Goal: Information Seeking & Learning: Learn about a topic

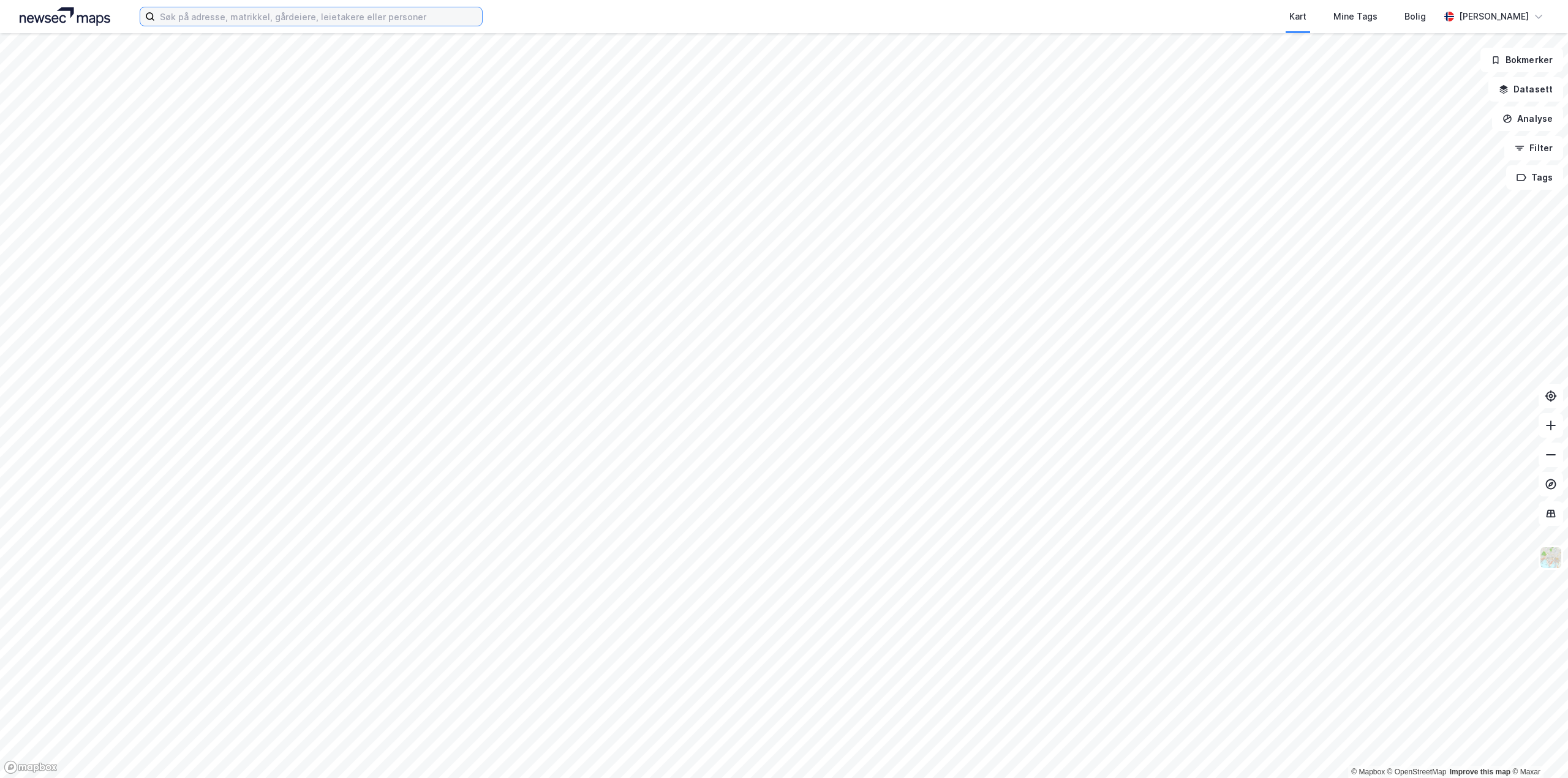
click at [203, 14] on input at bounding box center [318, 16] width 327 height 18
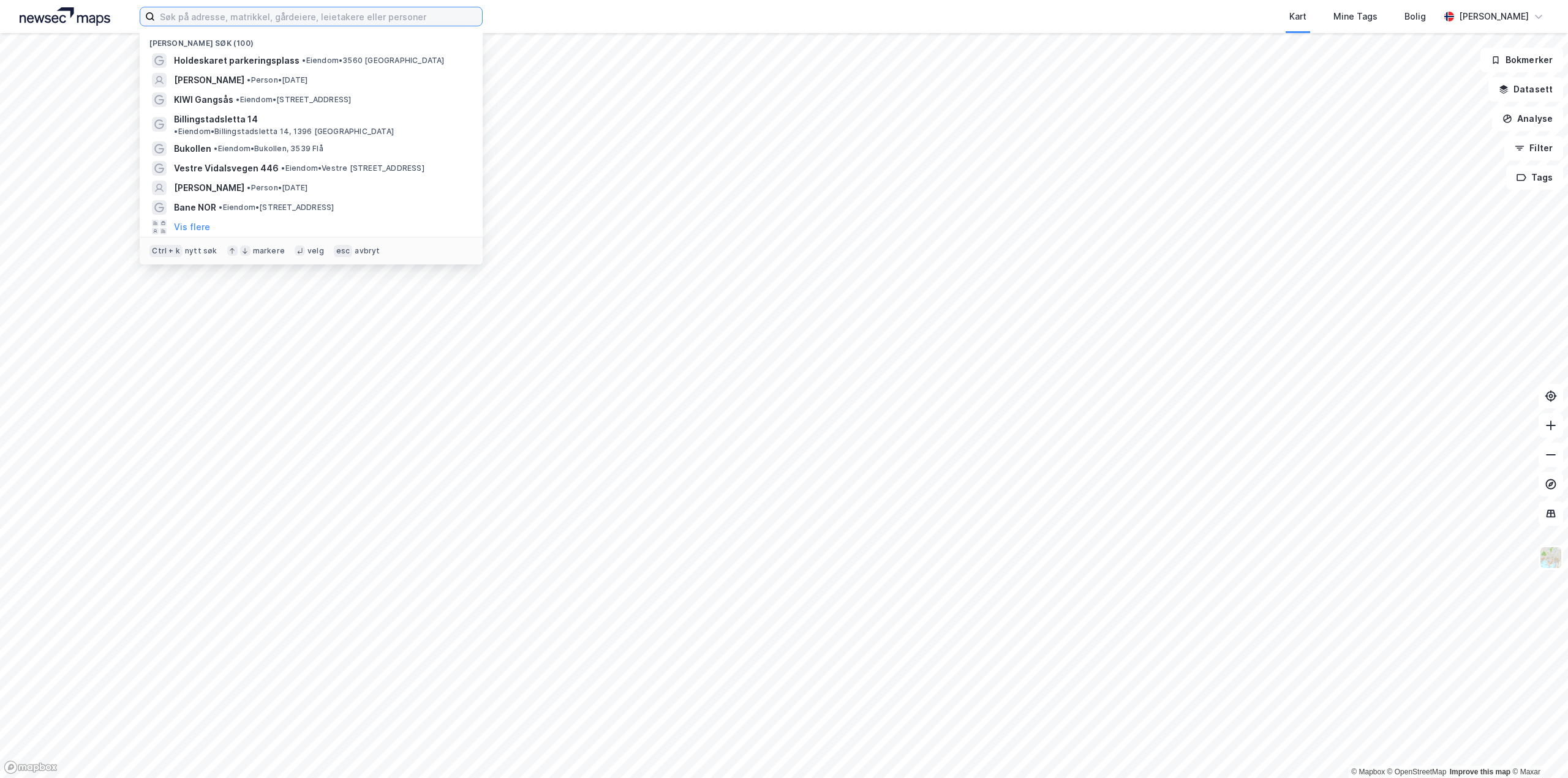
paste input "[PERSON_NAME]"
type input "[PERSON_NAME]"
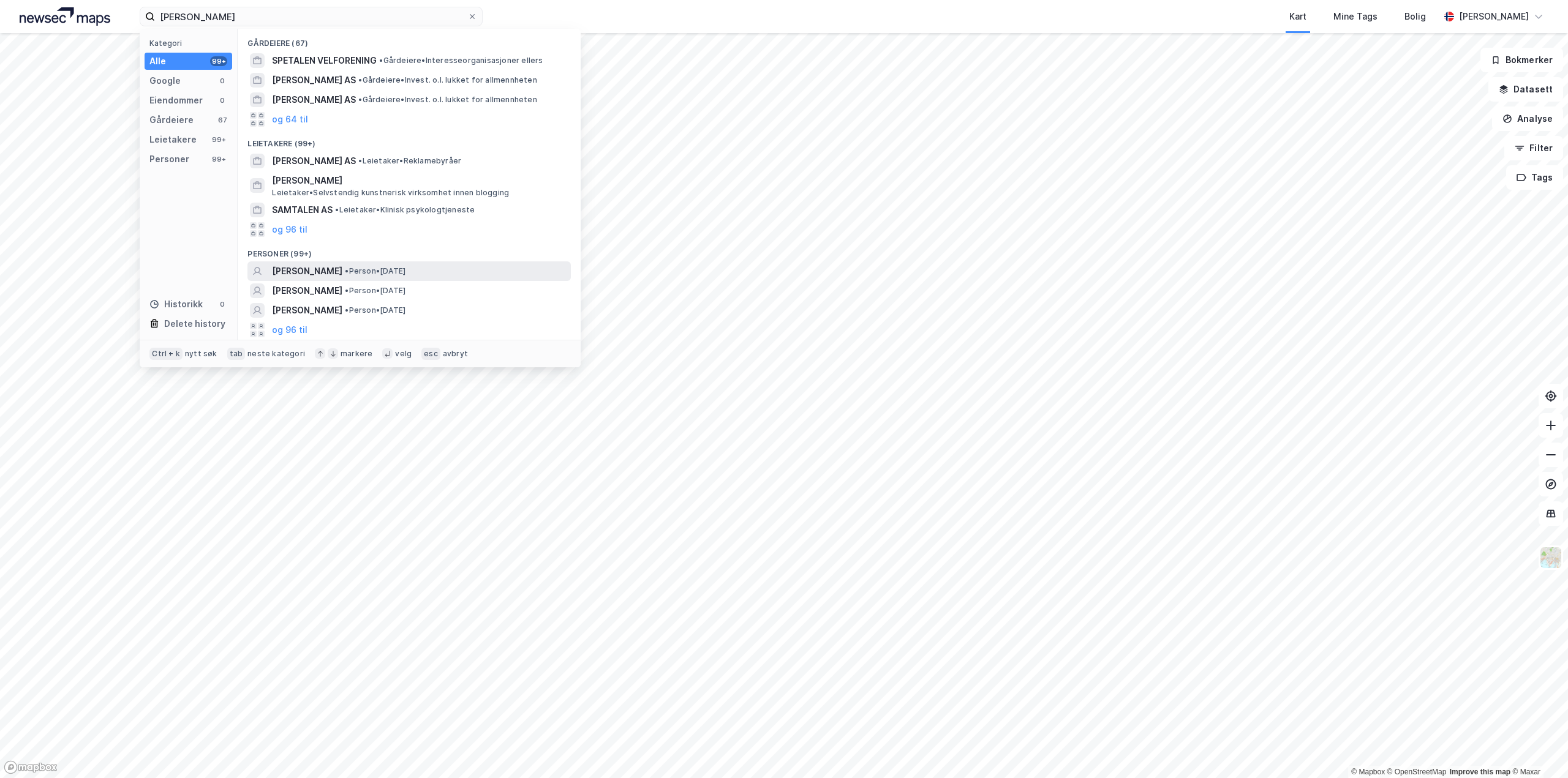
click at [319, 268] on span "[PERSON_NAME]" at bounding box center [307, 271] width 70 height 15
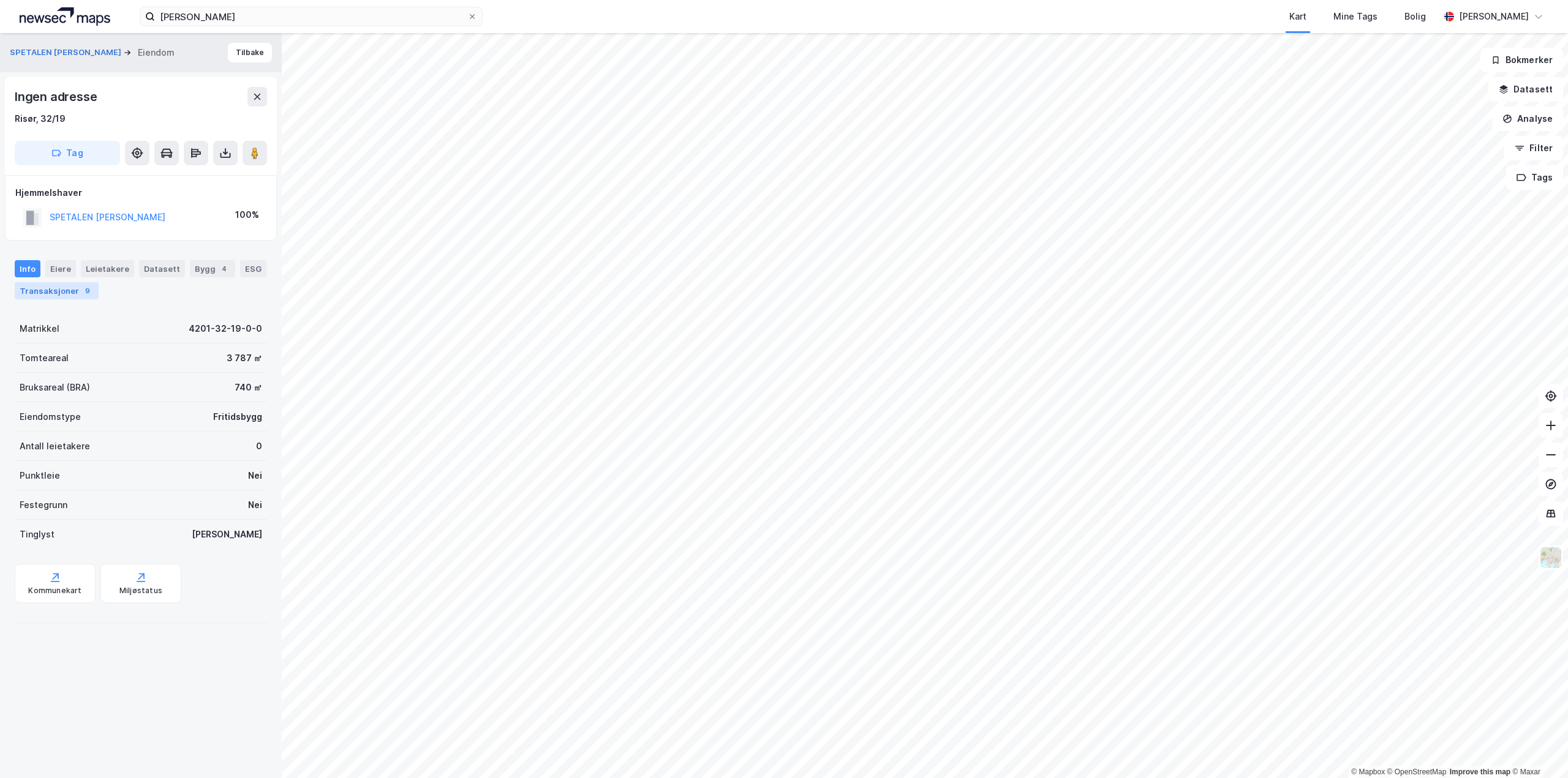
click at [37, 285] on div "Transaksjoner 9" at bounding box center [57, 290] width 84 height 17
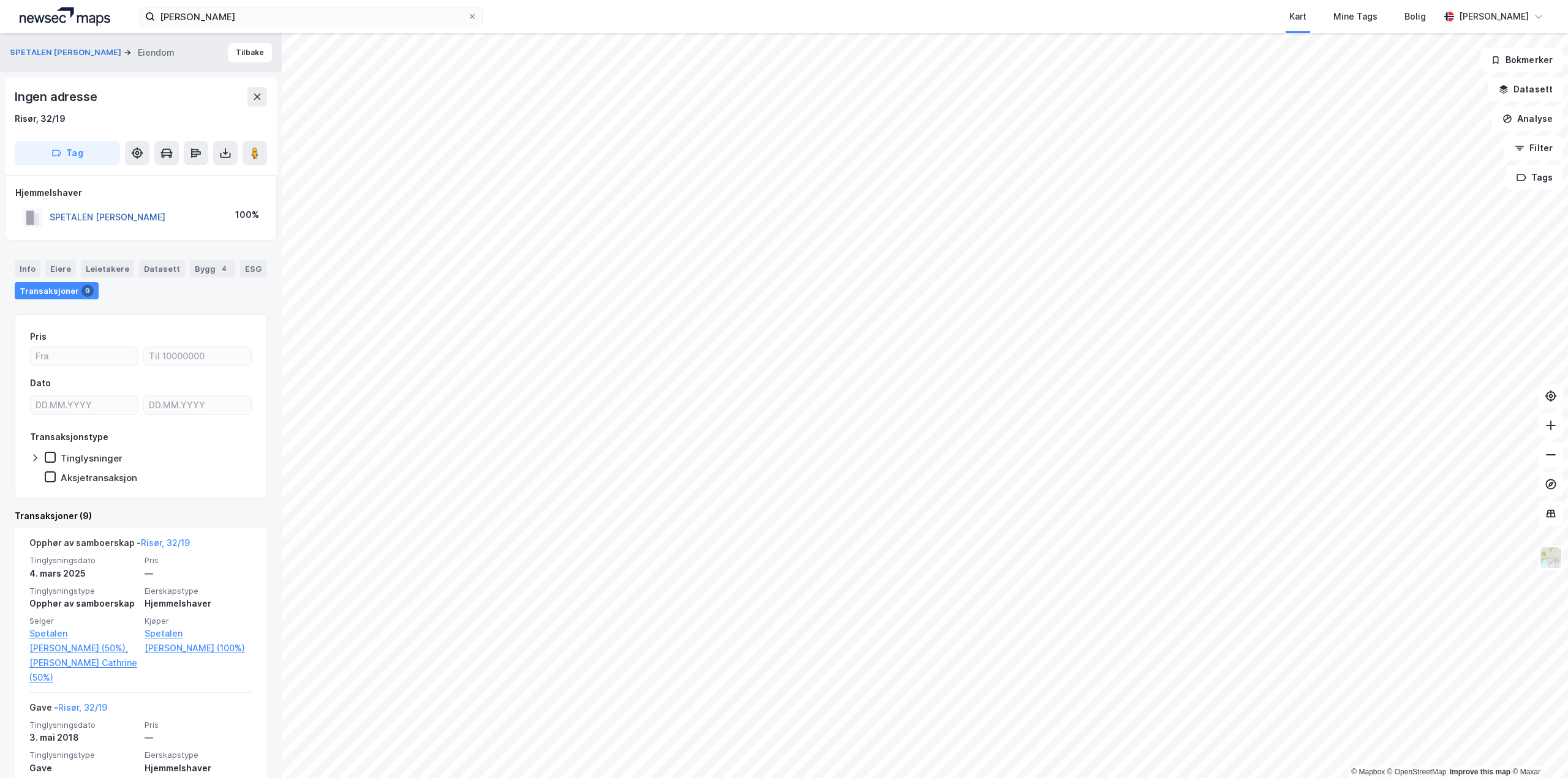
click at [0, 0] on button "SPETALEN [PERSON_NAME]" at bounding box center [0, 0] width 0 height 0
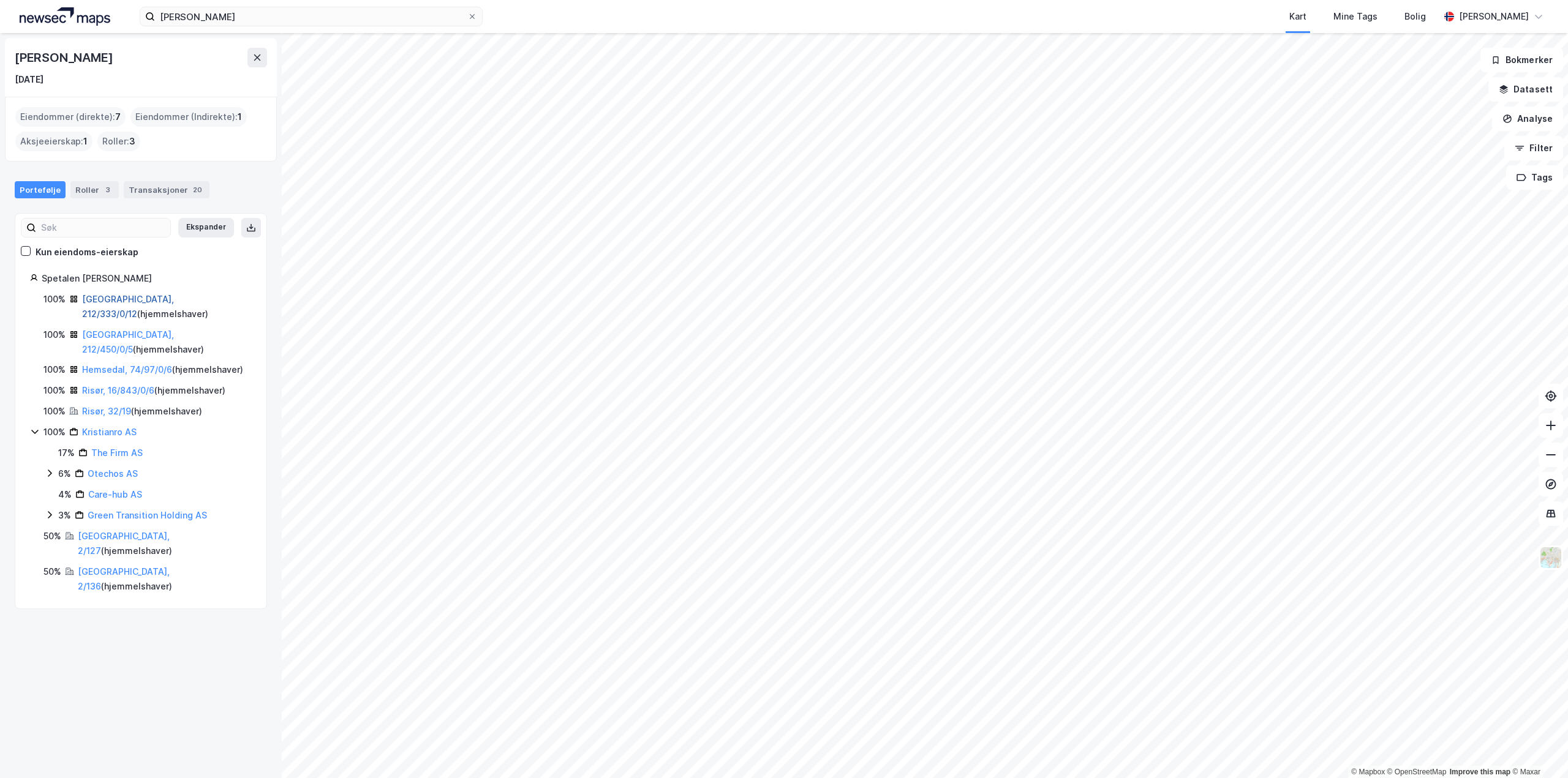
click at [108, 300] on link "[GEOGRAPHIC_DATA], 212/333/0/12" at bounding box center [128, 306] width 92 height 25
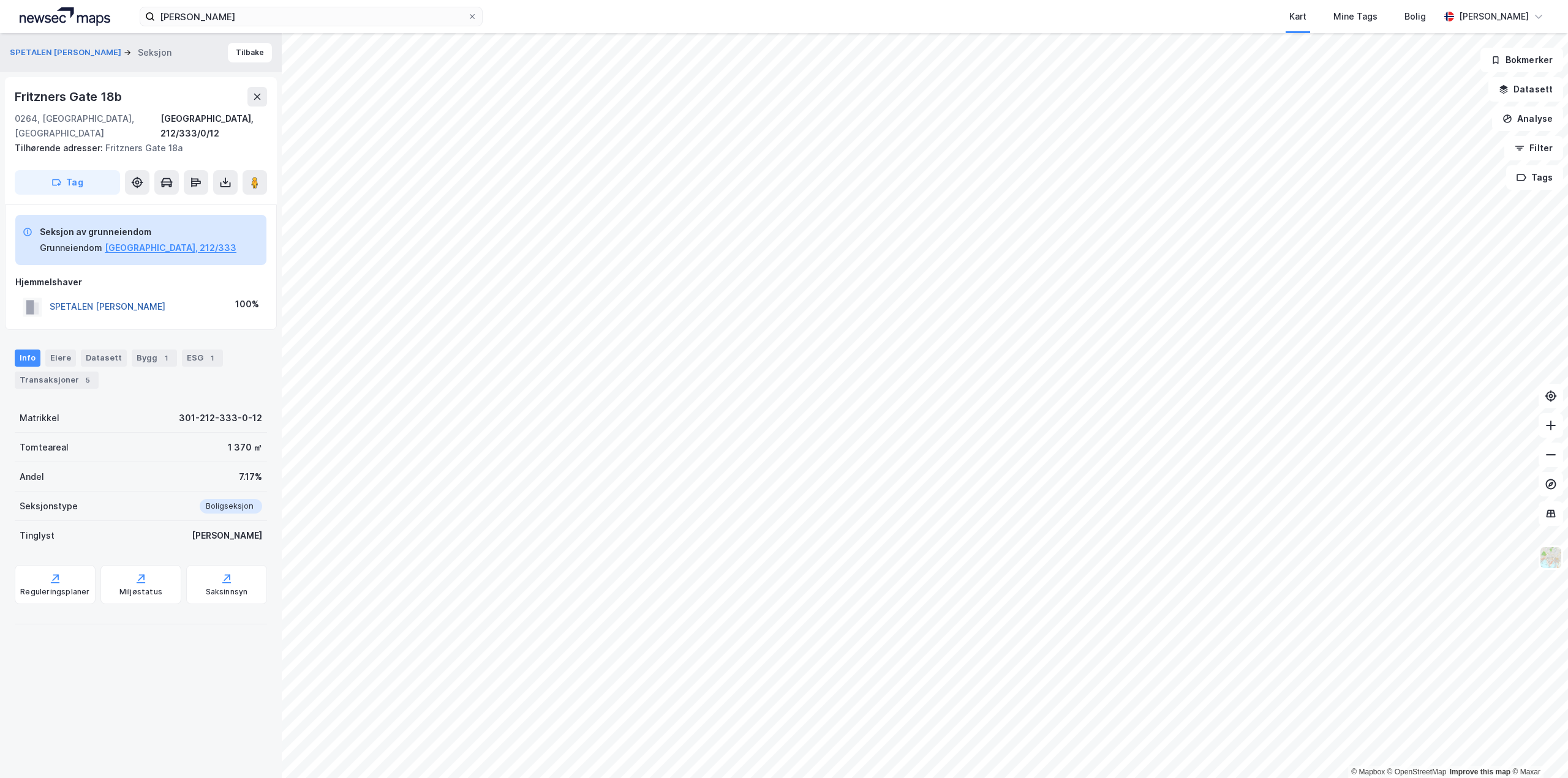
click at [0, 0] on button "SPETALEN [PERSON_NAME]" at bounding box center [0, 0] width 0 height 0
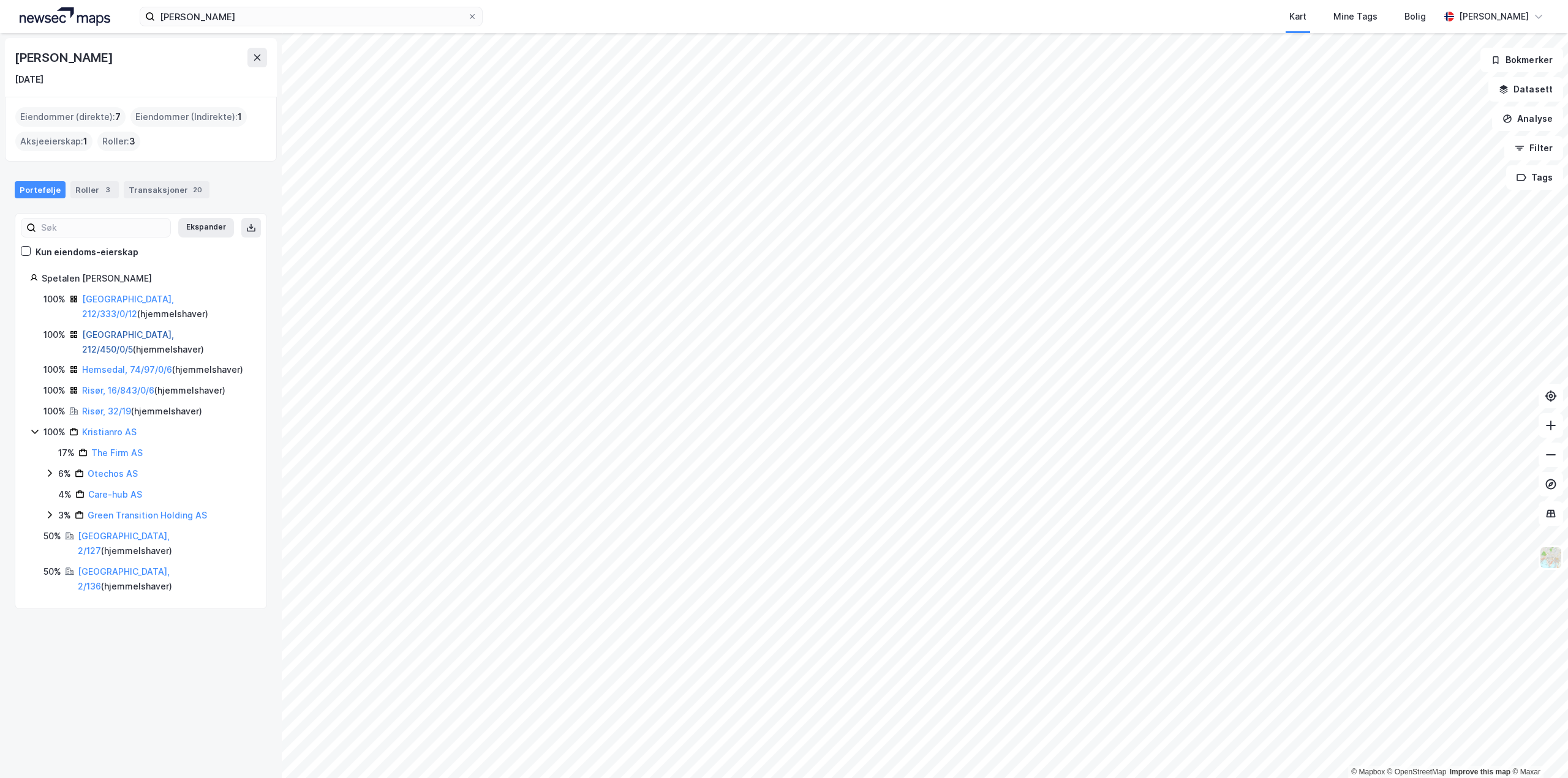
click at [107, 329] on link "[GEOGRAPHIC_DATA], 212/450/0/5" at bounding box center [128, 342] width 92 height 25
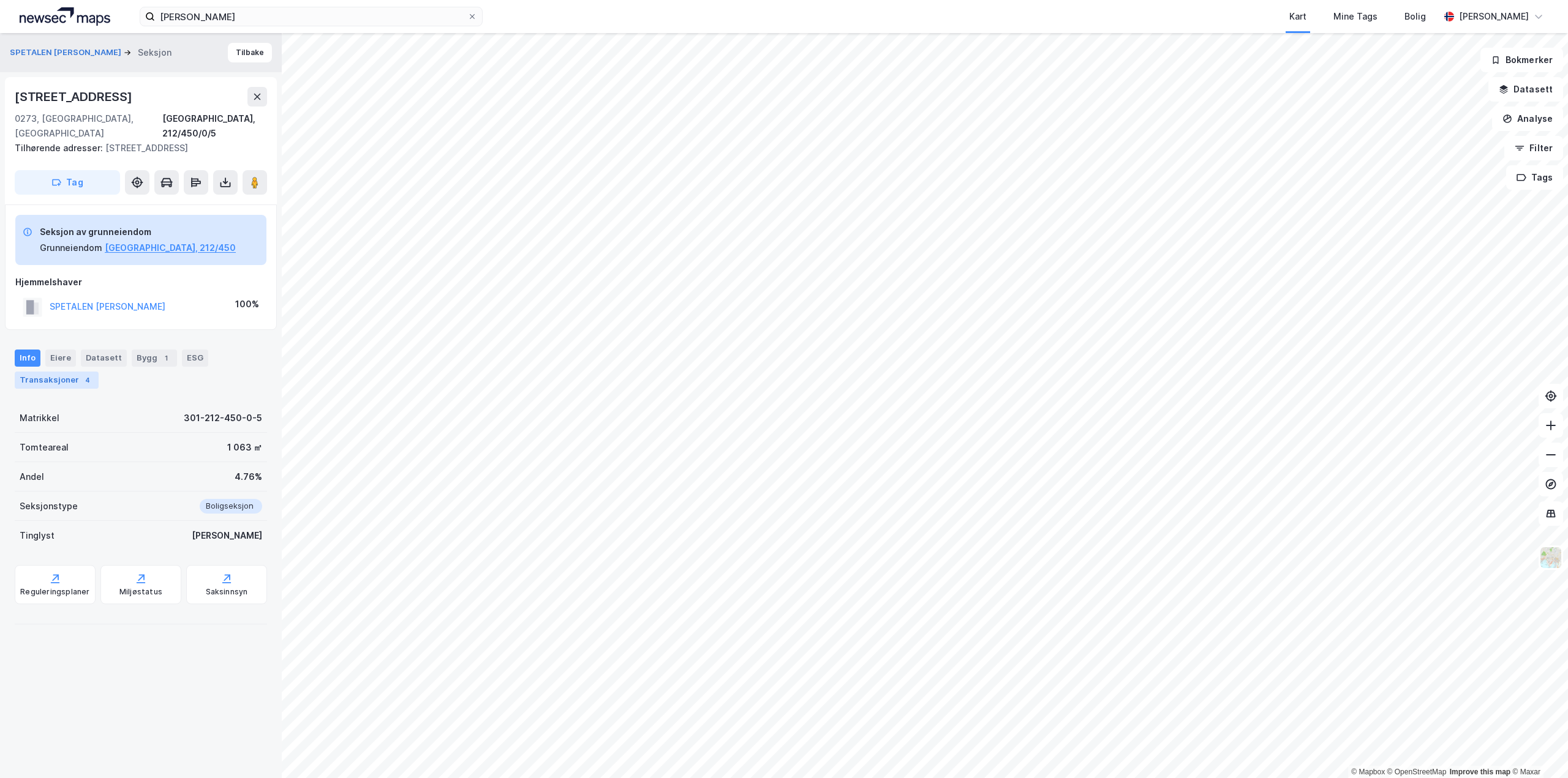
click at [48, 371] on div "Transaksjoner 4" at bounding box center [57, 380] width 84 height 17
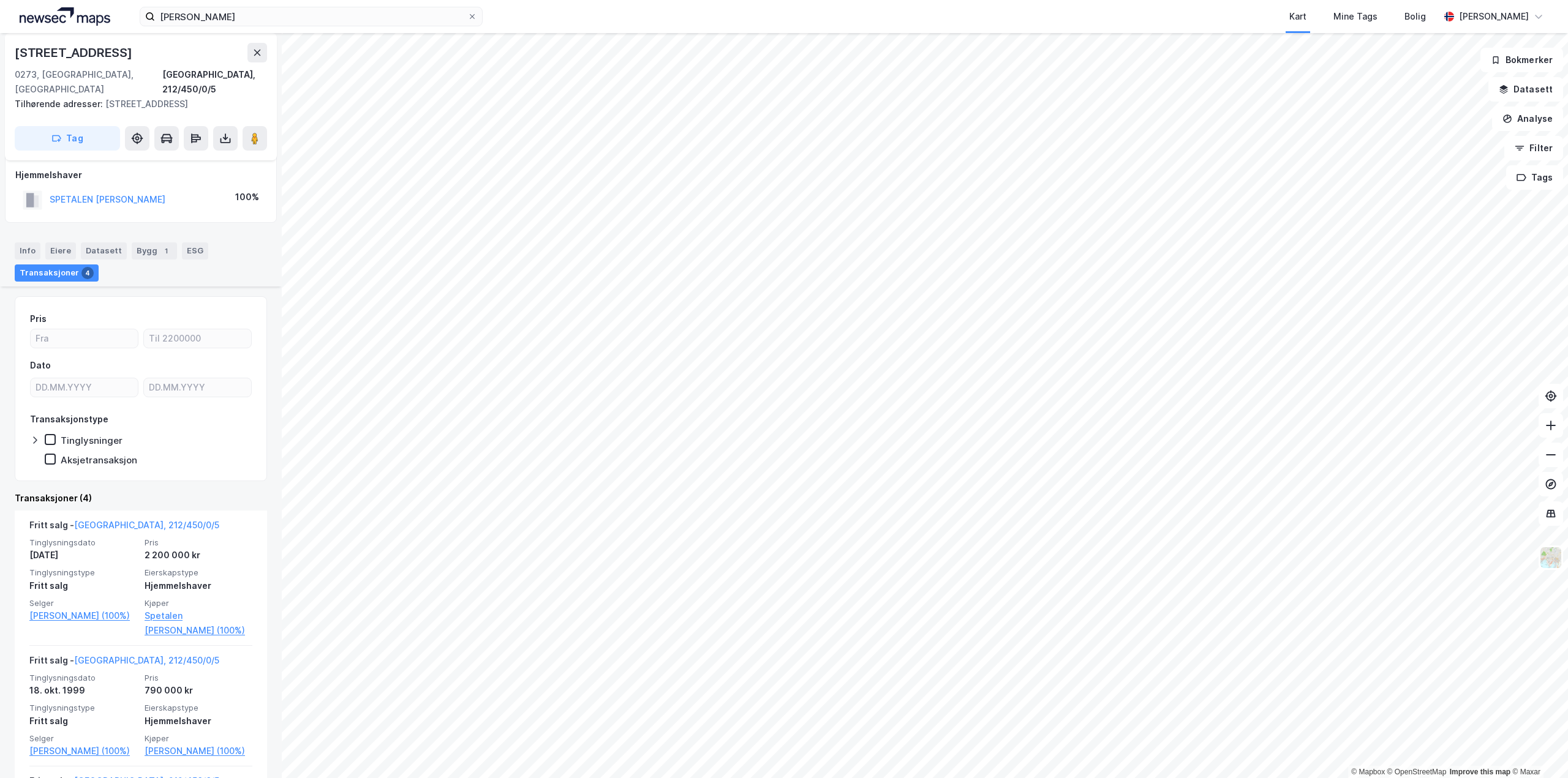
scroll to position [245, 0]
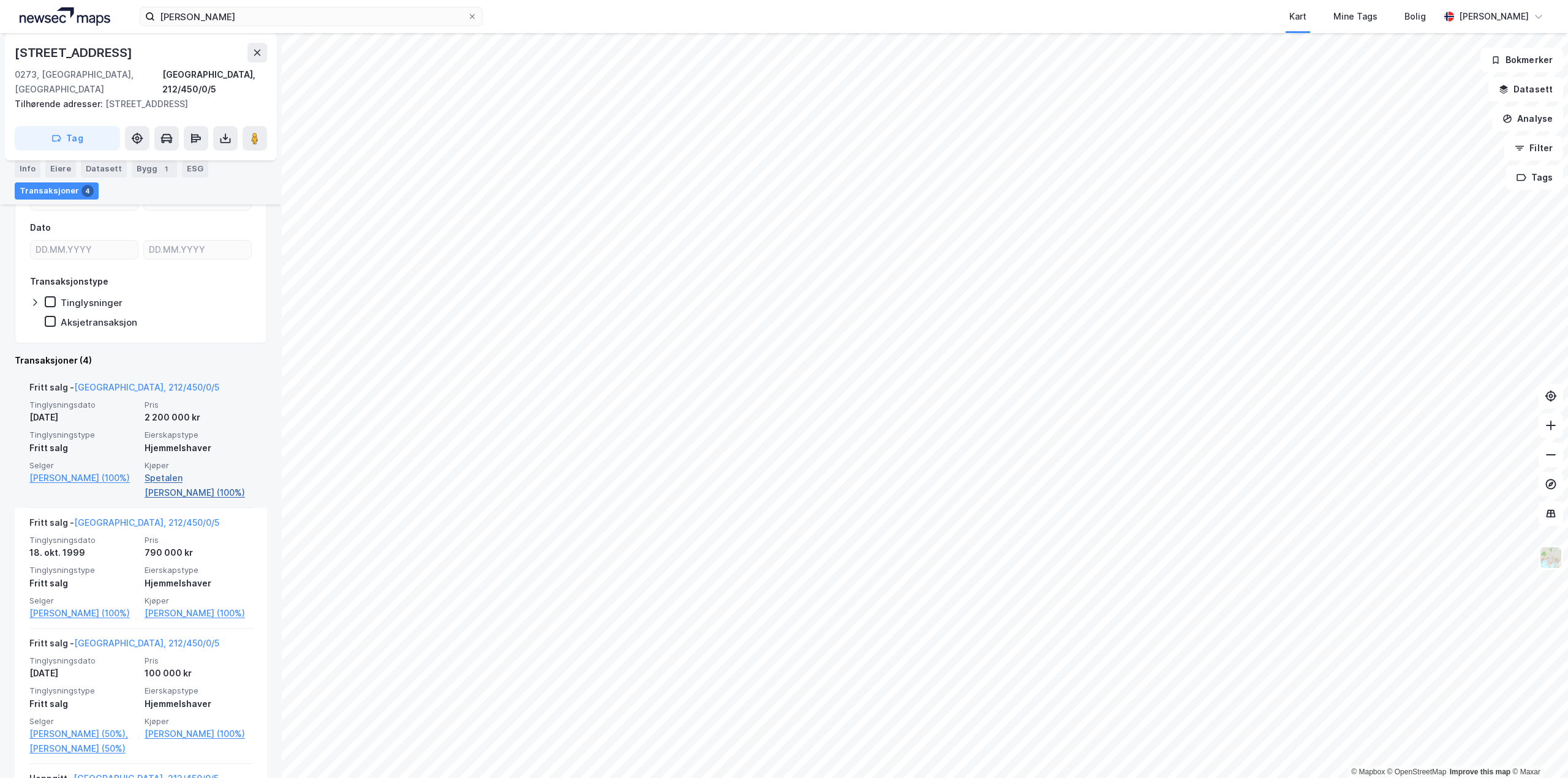
click at [168, 471] on link "Spetalen [PERSON_NAME] (100%)" at bounding box center [198, 485] width 108 height 29
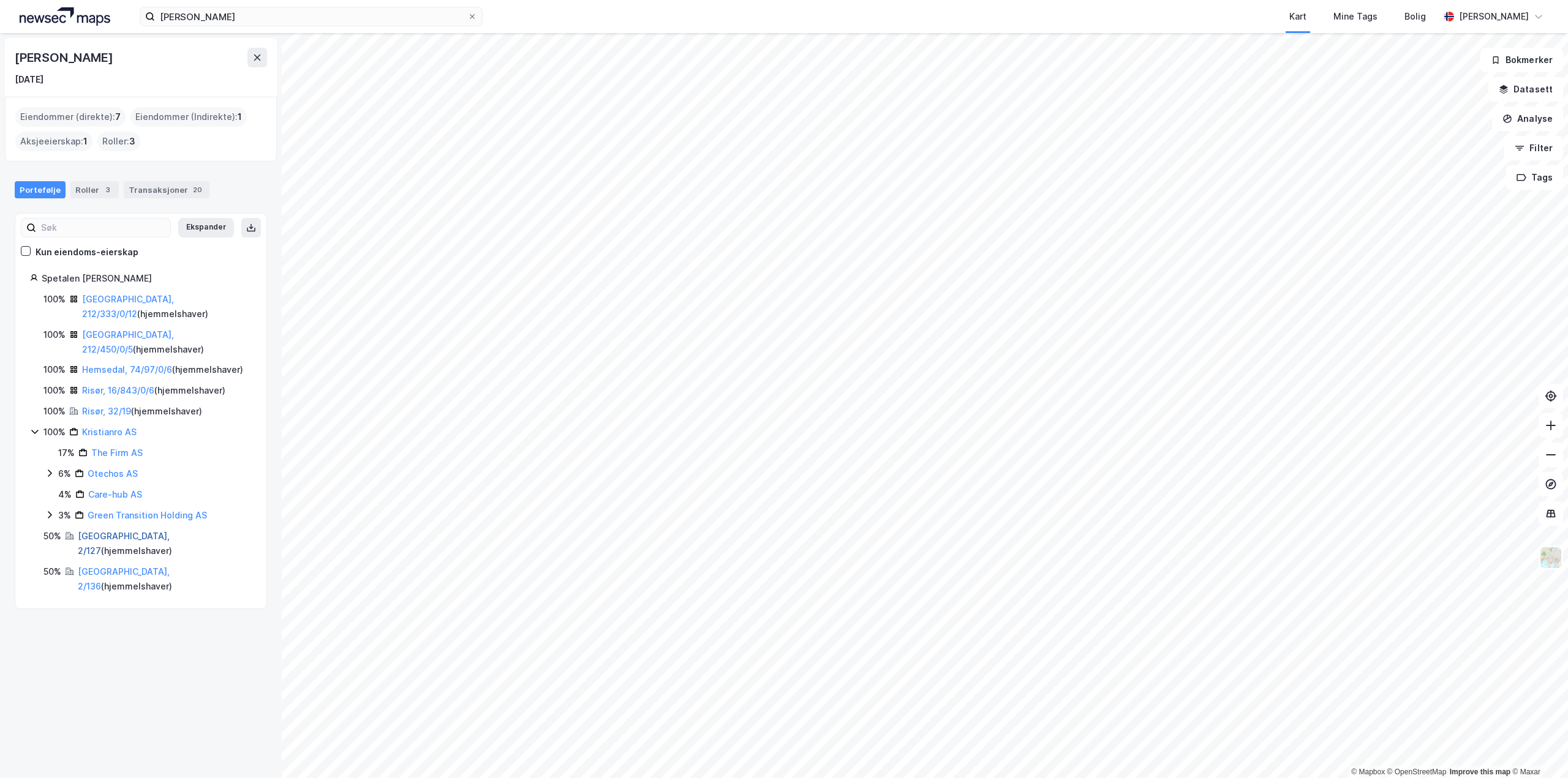
click at [102, 531] on link "[GEOGRAPHIC_DATA], 2/127" at bounding box center [124, 543] width 92 height 25
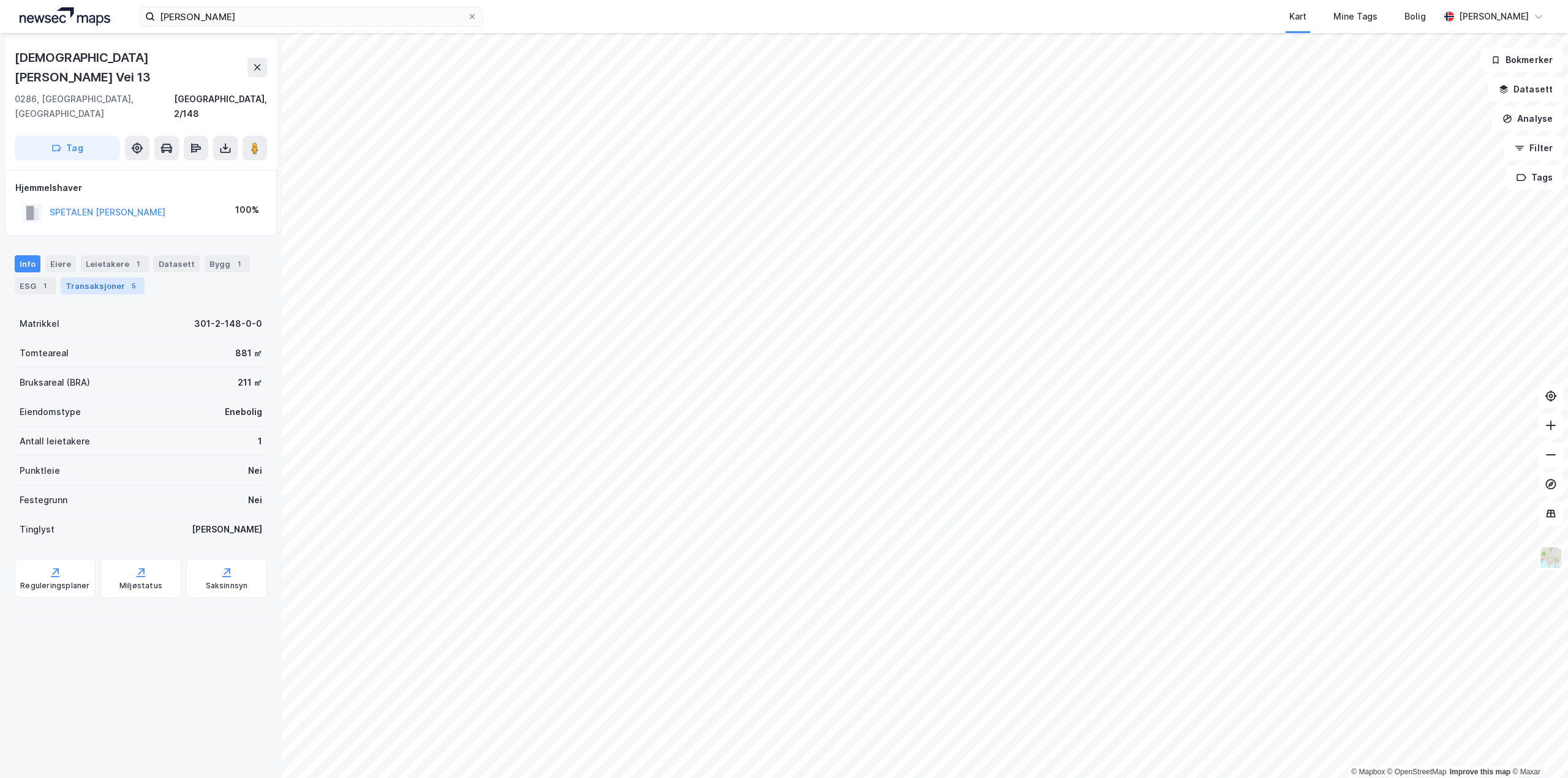
click at [108, 277] on div "Transaksjoner 5" at bounding box center [103, 285] width 84 height 17
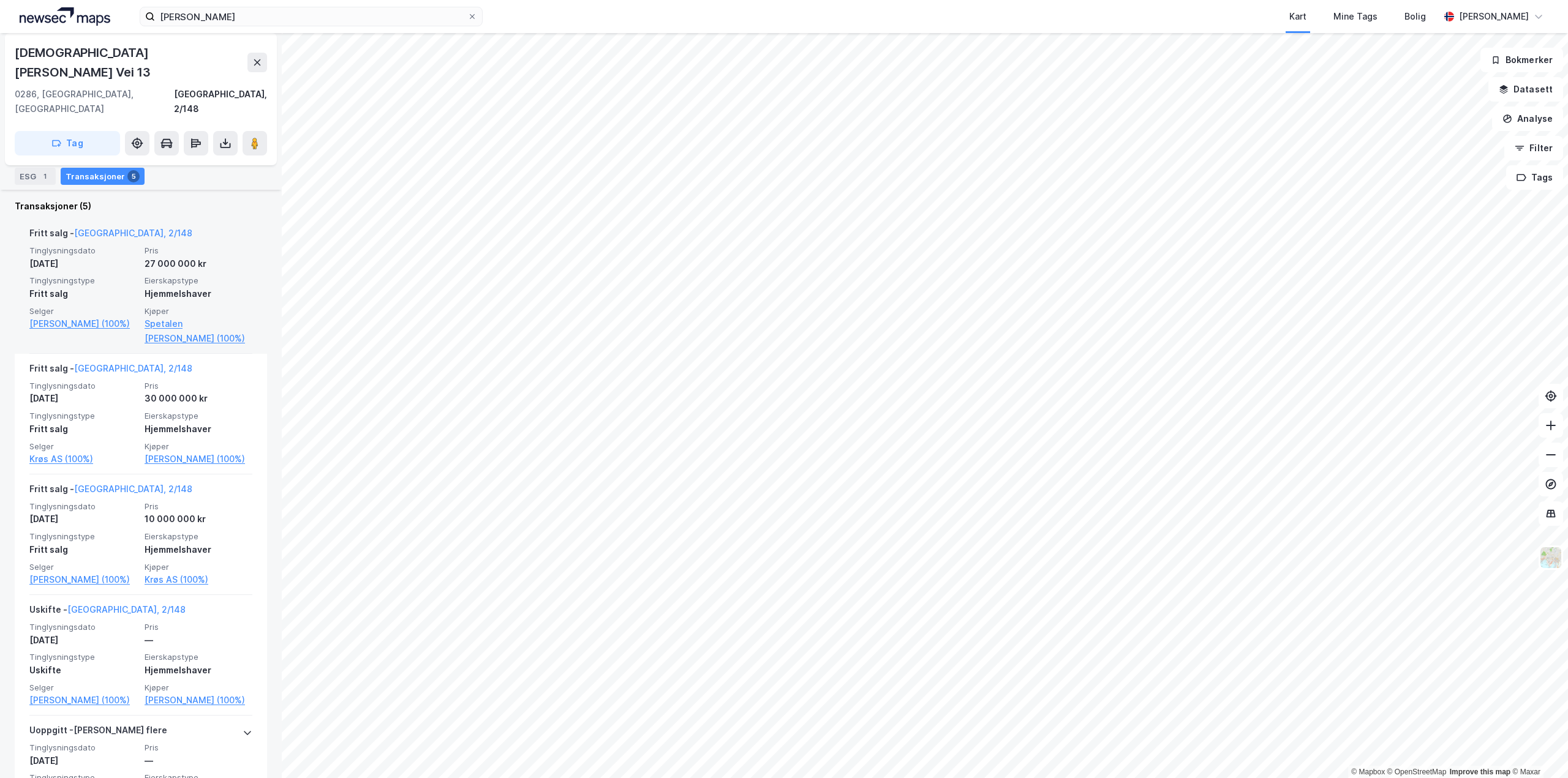
scroll to position [306, 0]
click at [51, 315] on link "[PERSON_NAME] (100%)" at bounding box center [83, 323] width 108 height 15
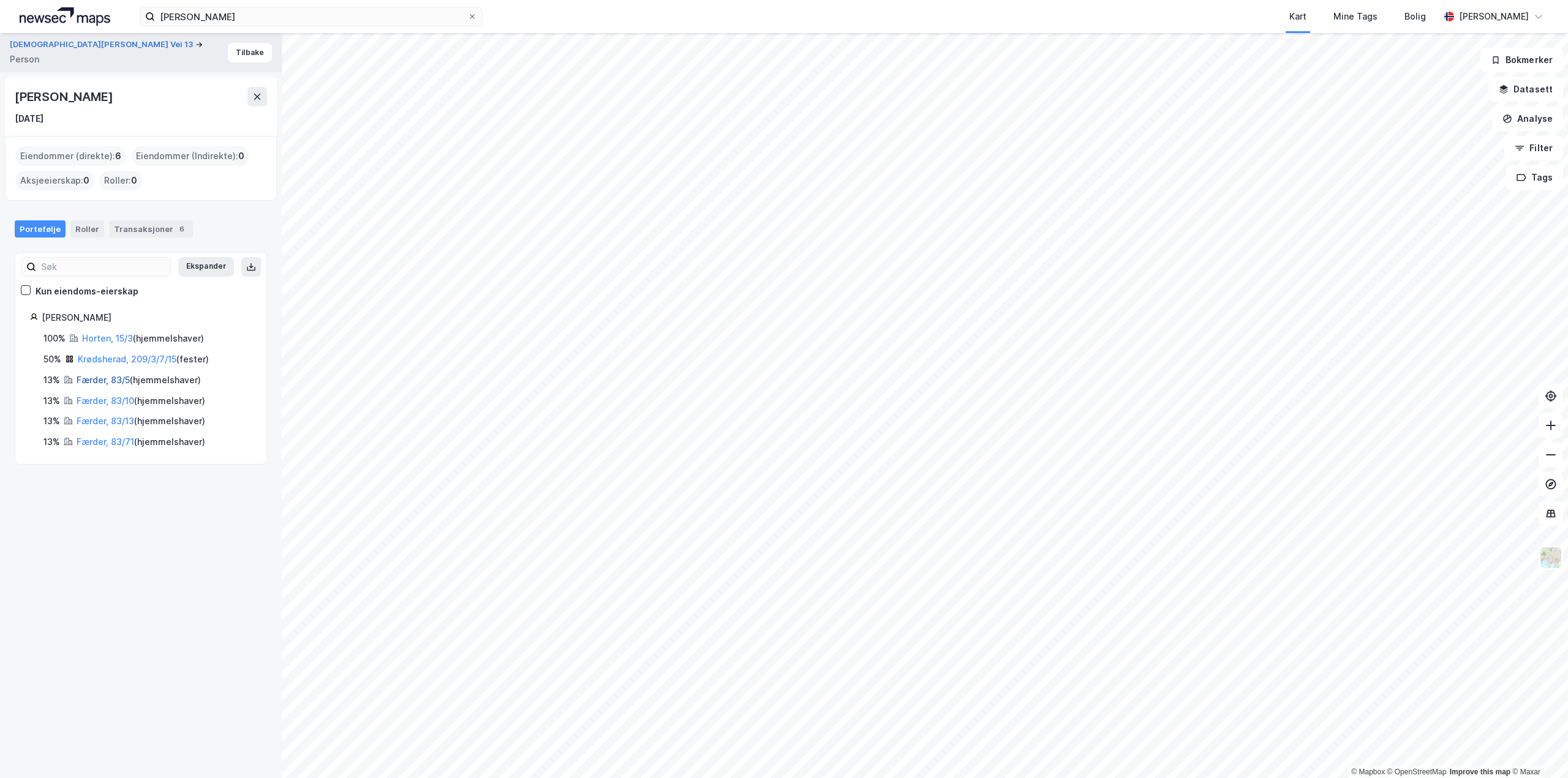
click at [93, 382] on link "Færder, 83/5" at bounding box center [103, 380] width 53 height 10
